Goal: Task Accomplishment & Management: Manage account settings

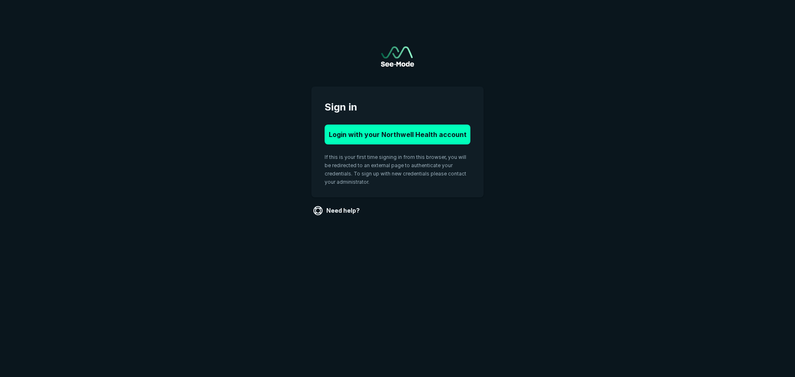
click at [391, 136] on button "Login with your Northwell Health account" at bounding box center [398, 135] width 146 height 20
click at [393, 136] on button "Login with your Northwell Health account" at bounding box center [398, 135] width 146 height 20
click at [380, 137] on button "Login with your Northwell Health account" at bounding box center [398, 135] width 146 height 20
click at [389, 133] on button "Login with your Northwell Health account" at bounding box center [398, 135] width 146 height 20
